Goal: Transaction & Acquisition: Book appointment/travel/reservation

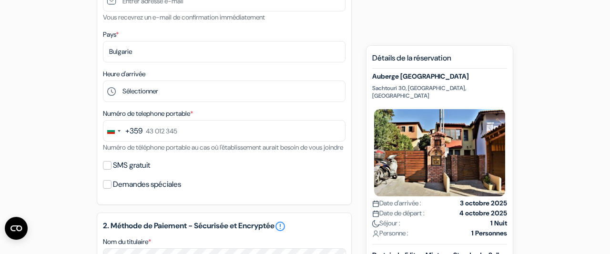
scroll to position [255, 0]
click at [108, 128] on div "Change country, selected Bulgaria (+359)" at bounding box center [113, 131] width 20 height 20
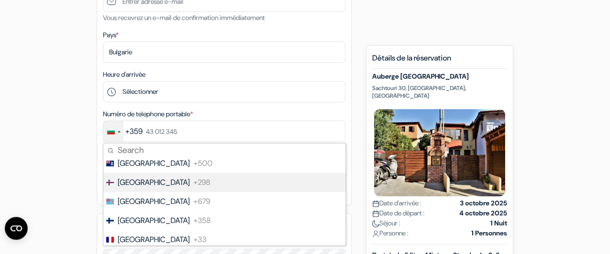
scroll to position [1399, 0]
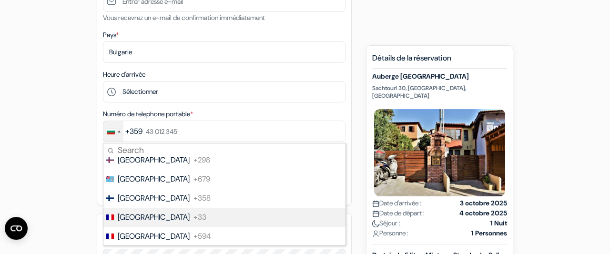
click at [128, 218] on span "France" at bounding box center [154, 217] width 72 height 11
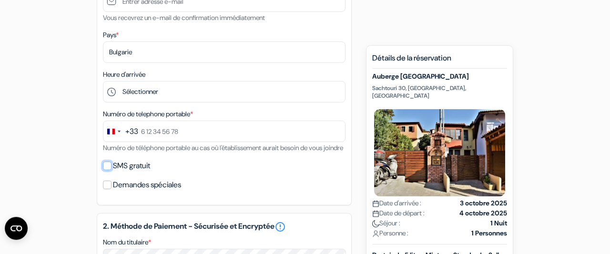
click at [106, 170] on input "SMS gratuit" at bounding box center [107, 166] width 9 height 9
checkbox input "true"
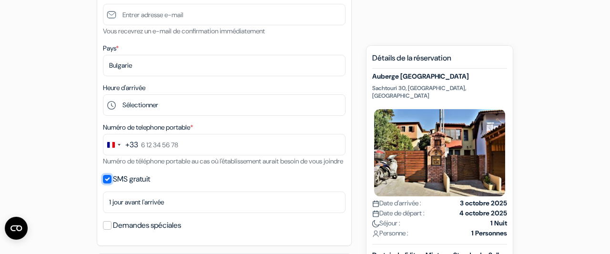
scroll to position [218, 0]
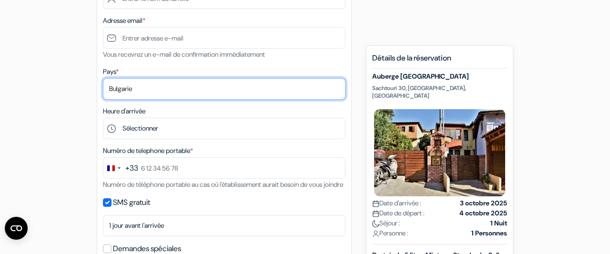
click at [103, 78] on select "Selectionner le pays Abkhazie Afghanistan Afrique Du sud Albanie Algérie Allema…" at bounding box center [224, 88] width 243 height 21
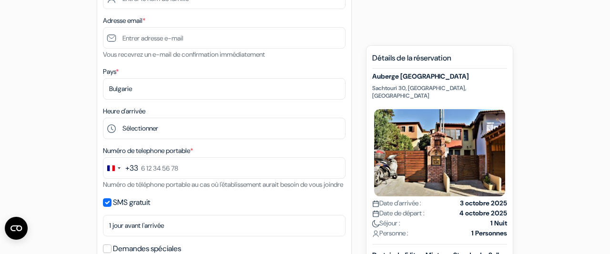
click at [117, 63] on div "1. Vos détails error_outline Prénom * Nom de famille * Adresse email * Vous rec…" at bounding box center [224, 90] width 255 height 357
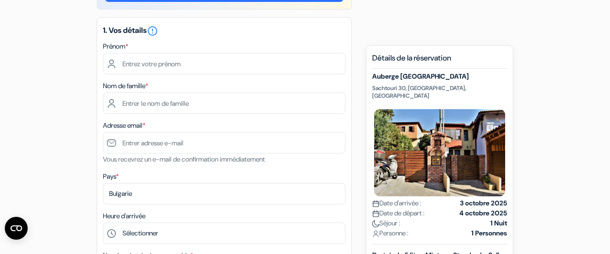
scroll to position [112, 0]
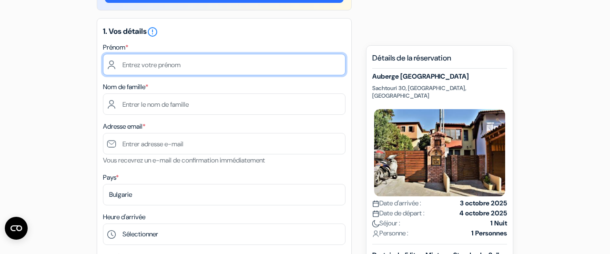
click at [127, 65] on input "text" at bounding box center [224, 64] width 243 height 21
type input "Gael"
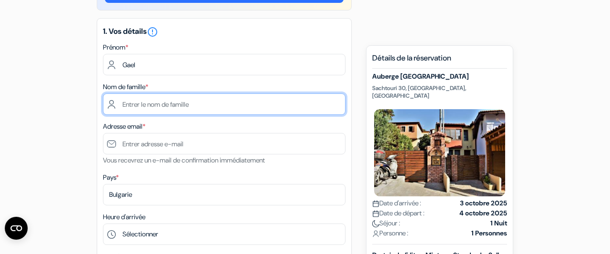
click at [136, 109] on input "text" at bounding box center [224, 103] width 243 height 21
type input "Planson Le Serre"
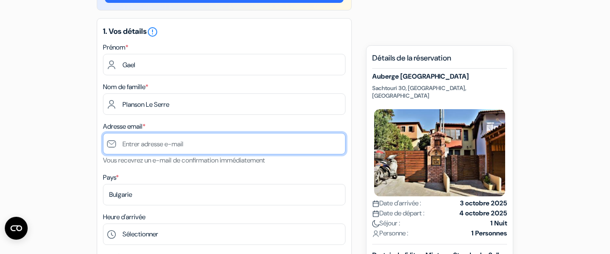
click at [133, 140] on input "text" at bounding box center [224, 143] width 243 height 21
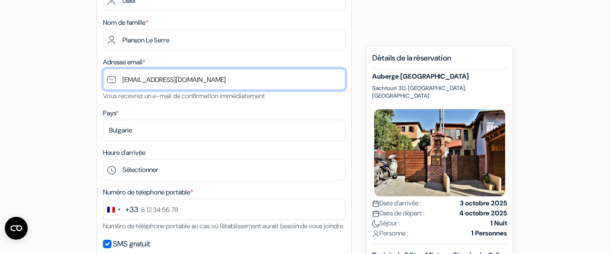
scroll to position [201, 0]
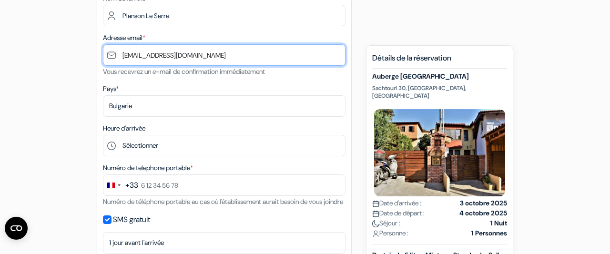
type input "[EMAIL_ADDRESS][DOMAIN_NAME]"
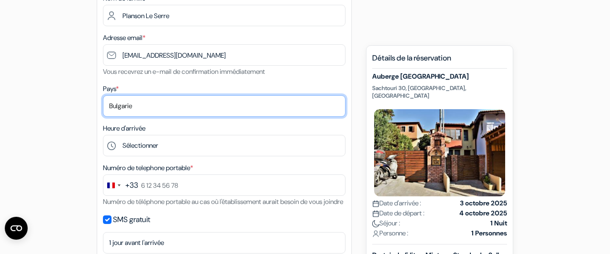
select select "67"
click option "France" at bounding box center [0, 0] width 0 height 0
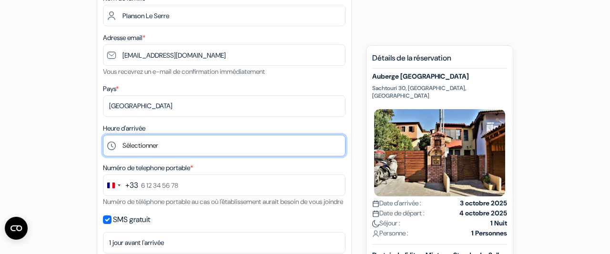
click at [103, 135] on select "Sélectionner 1:00 2:00 3:00 4:00 5:00 6:00 7:00 8:00 9:00 10:00 11:00 12:00 13:…" at bounding box center [224, 145] width 243 height 21
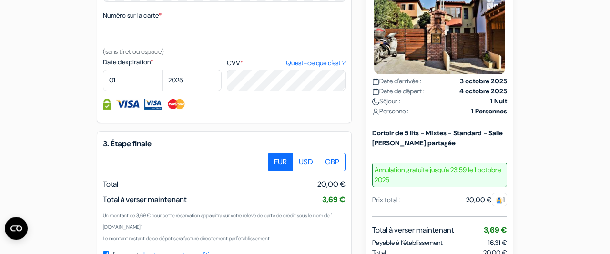
scroll to position [542, 0]
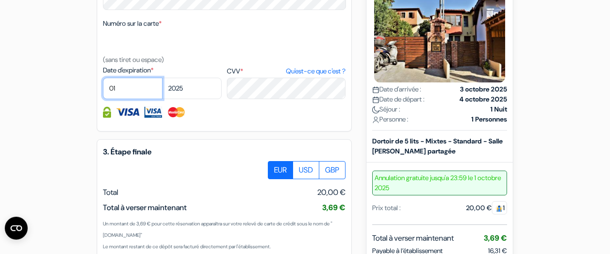
click at [103, 78] on select "01 02 03 04 05 06 07 08 09 10 11 12" at bounding box center [133, 88] width 60 height 21
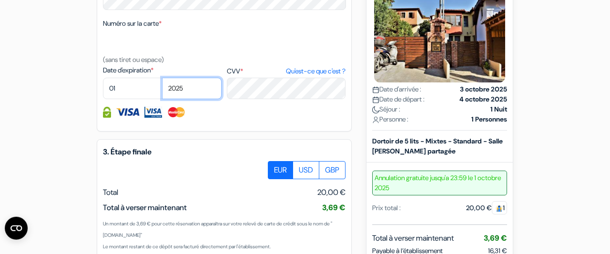
click at [162, 78] on select "2025 2026 2027 2028 2029 2030 2031 2032 2033 2034 2035 2036 2037 2038 2039 2040…" at bounding box center [192, 88] width 60 height 21
select select "2027"
click option "2027" at bounding box center [0, 0] width 0 height 0
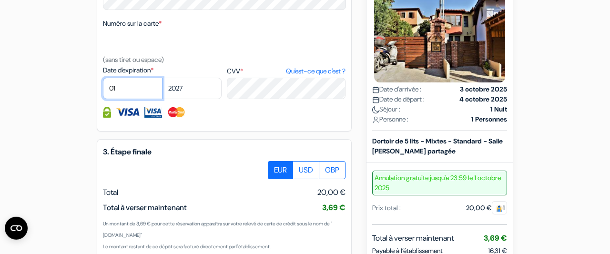
select select "03"
click option "03" at bounding box center [0, 0] width 0 height 0
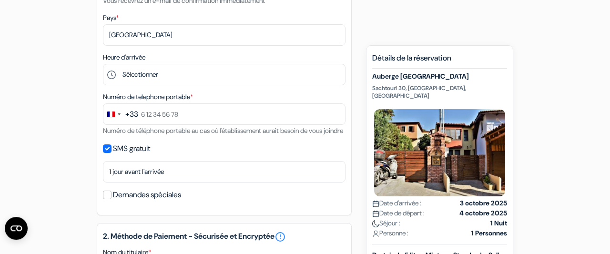
scroll to position [272, 0]
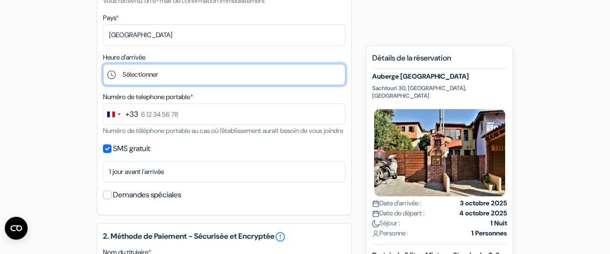
click at [103, 64] on select "Sélectionner 1:00 2:00 3:00 4:00 5:00 6:00 7:00 8:00 9:00 10:00 11:00 12:00 13:…" at bounding box center [224, 74] width 243 height 21
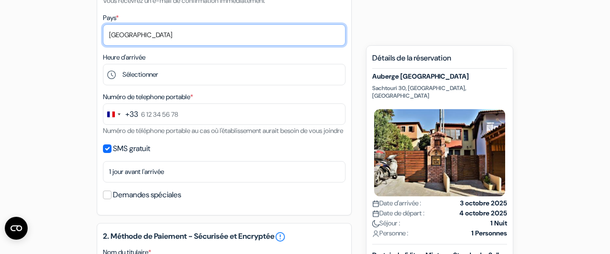
click at [103, 24] on select "Selectionner le pays Abkhazie Afghanistan Afrique Du sud Albanie Algérie Allema…" at bounding box center [224, 34] width 243 height 21
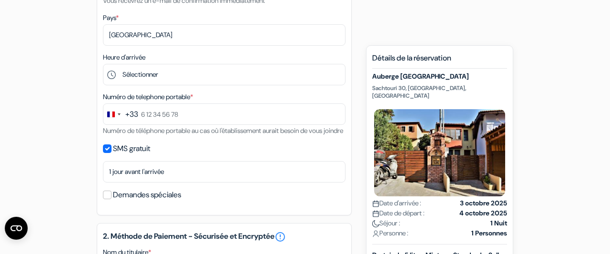
click at [419, 27] on div "add_box Auberge Thessaloniki Arabas Studios Sachtouri 30, Thessalonique, Grèce …" at bounding box center [304, 218] width 543 height 807
drag, startPoint x: 374, startPoint y: 76, endPoint x: 497, endPoint y: 73, distance: 123.0
click at [497, 73] on h5 "Auberge Thessaloniki Arabas Studios" at bounding box center [439, 76] width 135 height 8
copy h5 "Auberge Thessaloniki Arabas Studios"
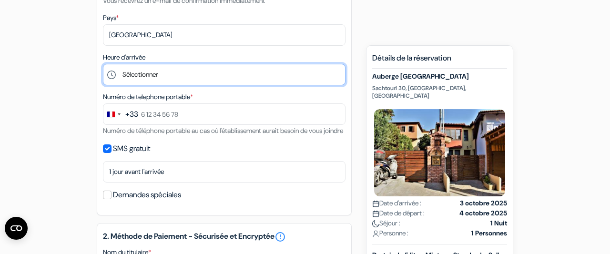
click at [103, 64] on select "Sélectionner 1:00 2:00 3:00 4:00 5:00 6:00 7:00 8:00 9:00 10:00 11:00 12:00 13:…" at bounding box center [224, 74] width 243 height 21
select select "9"
click option "9:00" at bounding box center [0, 0] width 0 height 0
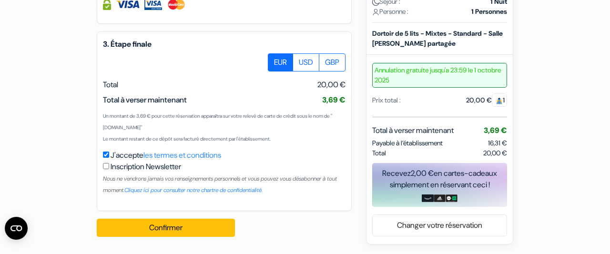
scroll to position [662, 0]
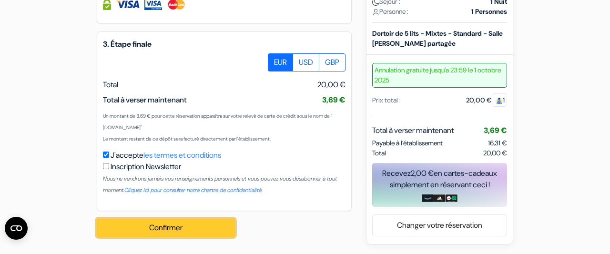
click at [152, 233] on button "Confirmer Loading..." at bounding box center [166, 228] width 138 height 18
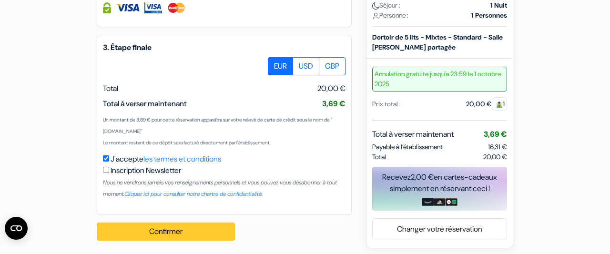
scroll to position [260, 0]
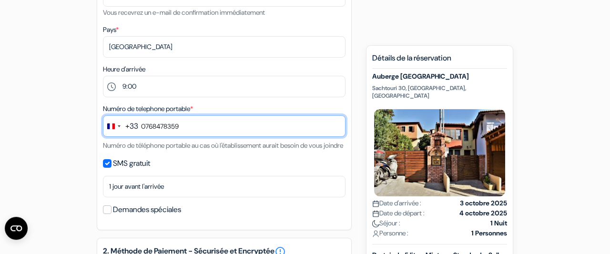
type input "0768478359"
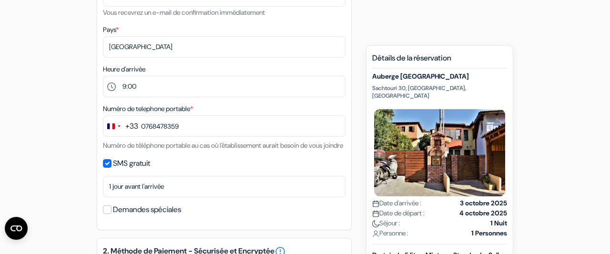
click at [160, 151] on div "Numéro de telephone portable * +33 244 results found No results found Afghanist…" at bounding box center [224, 127] width 243 height 48
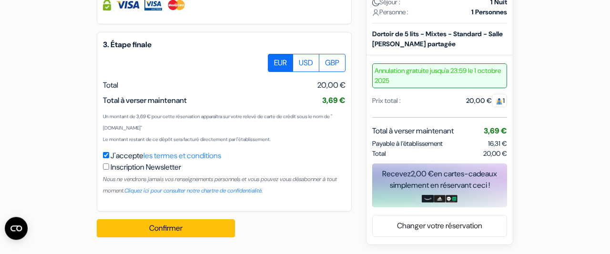
scroll to position [664, 0]
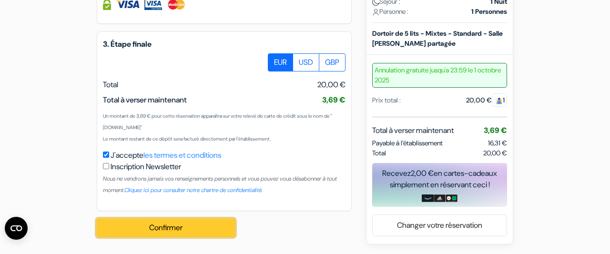
click at [161, 227] on button "Confirmer Loading..." at bounding box center [166, 228] width 138 height 18
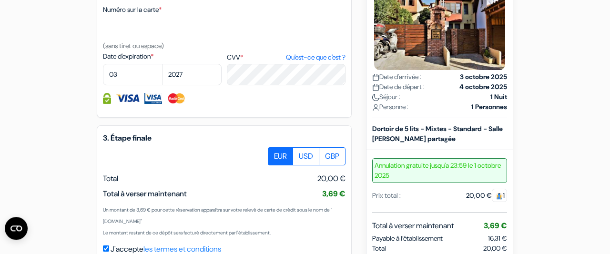
scroll to position [665, 0]
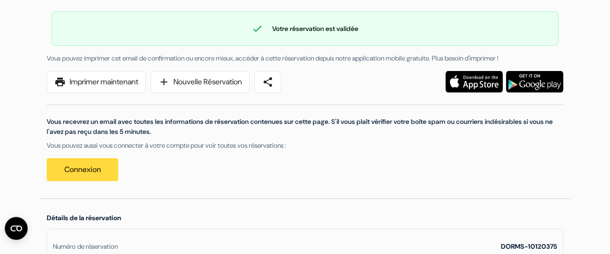
scroll to position [91, 0]
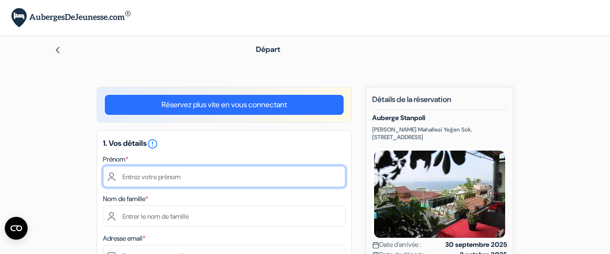
click at [213, 181] on input "text" at bounding box center [224, 176] width 243 height 21
type input "o"
type input "p"
type input "P"
type input "Gael"
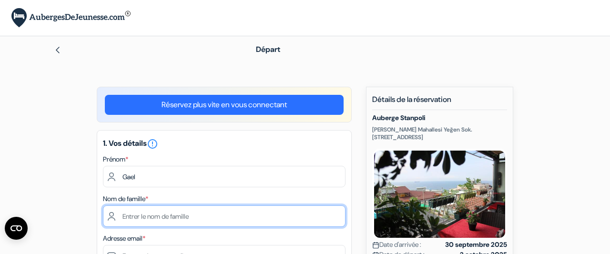
click at [185, 215] on input "text" at bounding box center [224, 215] width 243 height 21
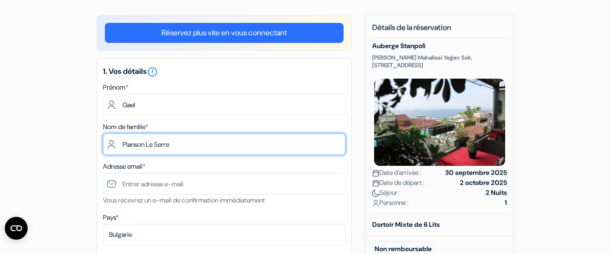
scroll to position [72, 0]
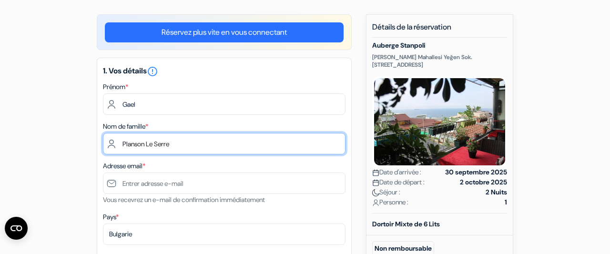
type input "Planson Le Serre"
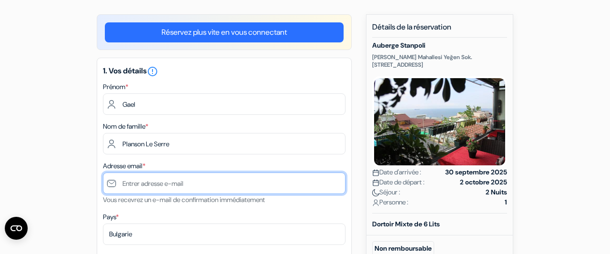
click at [137, 187] on input "text" at bounding box center [224, 183] width 243 height 21
type input "[EMAIL_ADDRESS][DOMAIN_NAME]"
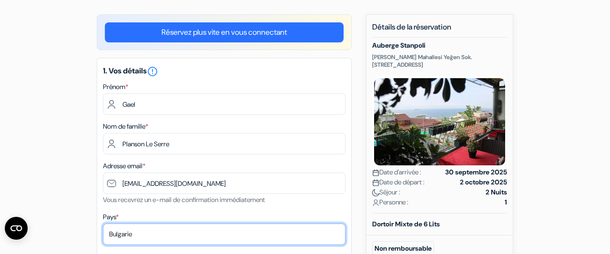
select select "fr"
click option "France" at bounding box center [0, 0] width 0 height 0
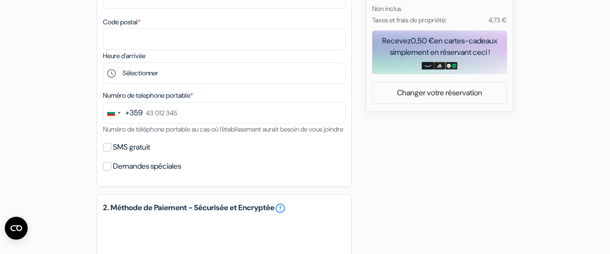
scroll to position [391, 0]
click at [114, 116] on div "Change country, selected Bulgaria (+359)" at bounding box center [111, 114] width 8 height 6
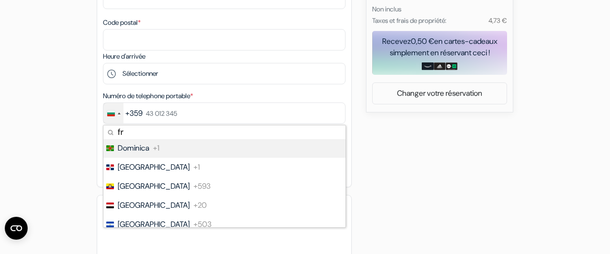
scroll to position [0, 0]
type input "fr"
click at [131, 152] on span "France" at bounding box center [154, 148] width 72 height 11
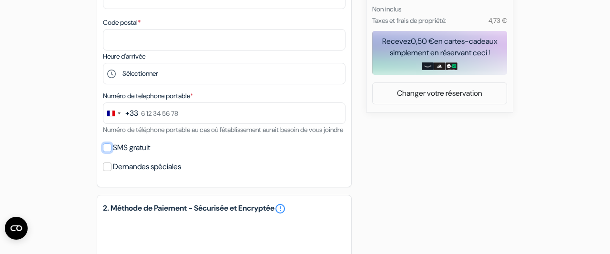
click at [109, 152] on input "SMS gratuit" at bounding box center [107, 147] width 9 height 9
checkbox input "true"
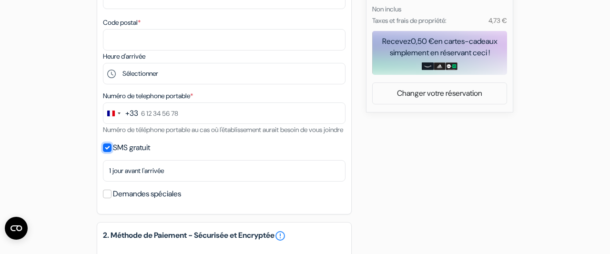
scroll to position [268, 0]
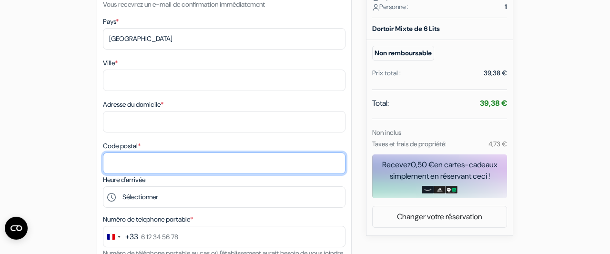
click at [119, 160] on input "Code postal *" at bounding box center [224, 163] width 243 height 21
type input "93100"
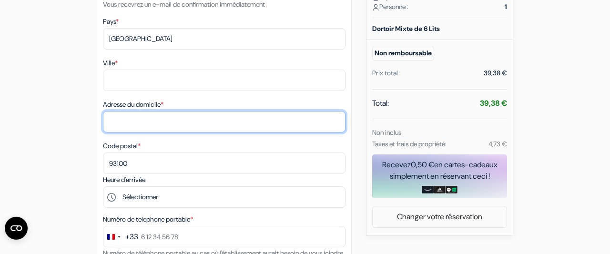
click at [125, 124] on input "Adresse du domicile *" at bounding box center [224, 121] width 243 height 21
type input "118 rue Emile Beaufils"
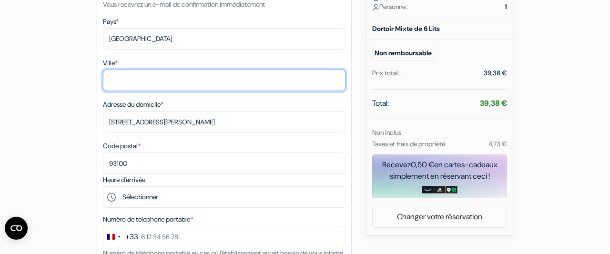
click at [123, 80] on input "Ville *" at bounding box center [224, 80] width 243 height 21
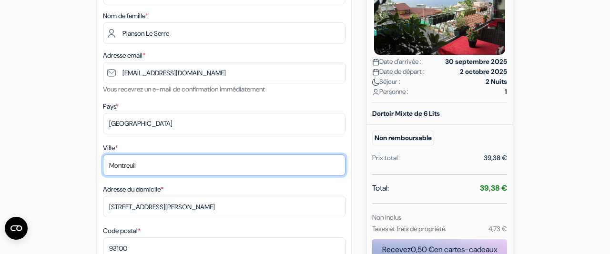
scroll to position [177, 0]
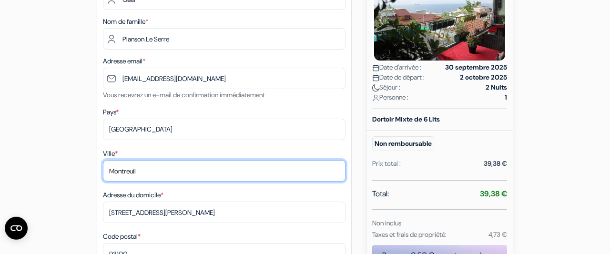
type input "Montreuil"
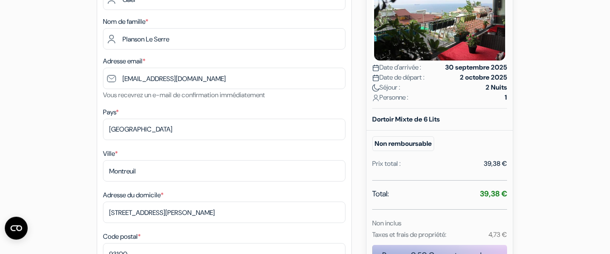
click at [143, 104] on div "1. Vos détails error_outline Prénom * Gael Nom de famille * Planson Le Serre Ad…" at bounding box center [224, 191] width 255 height 476
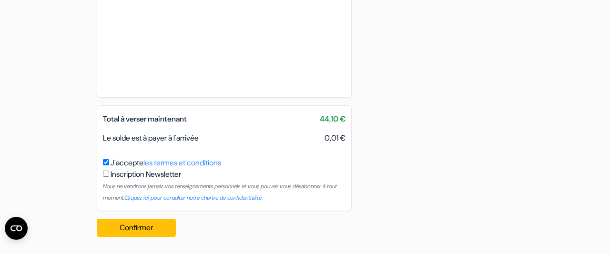
scroll to position [667, 0]
click at [119, 228] on button "Confirmer Loading..." at bounding box center [136, 228] width 79 height 18
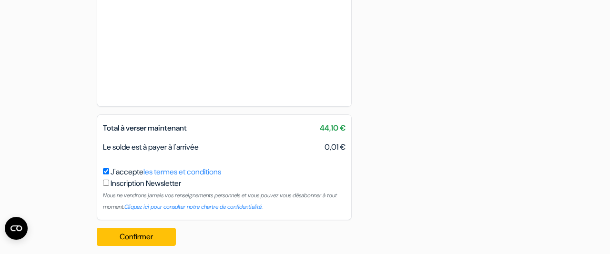
scroll to position [670, 0]
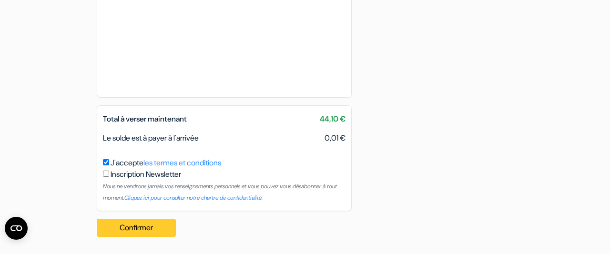
type input "0768478359"
click at [130, 232] on button "Confirmer Loading..." at bounding box center [136, 228] width 79 height 18
